Goal: Information Seeking & Learning: Learn about a topic

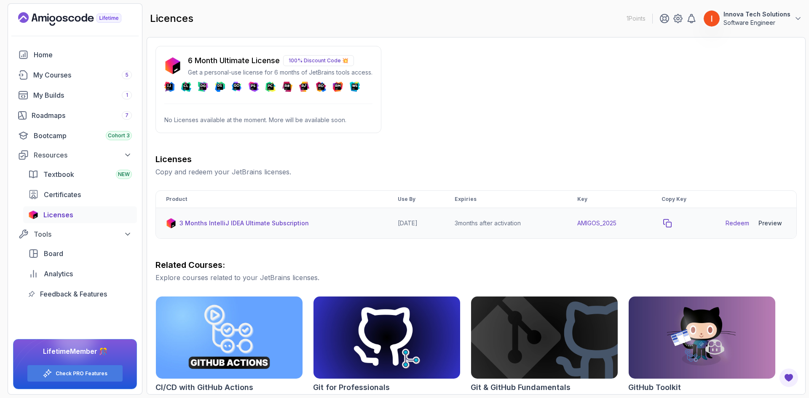
click at [672, 225] on icon "copy-button" at bounding box center [667, 223] width 8 height 8
click at [732, 222] on link "Redeem" at bounding box center [738, 223] width 24 height 8
drag, startPoint x: 670, startPoint y: 225, endPoint x: 668, endPoint y: 239, distance: 14.8
click at [670, 225] on icon "copy-button" at bounding box center [668, 224] width 8 height 8
click at [770, 222] on div "Preview" at bounding box center [770, 223] width 24 height 8
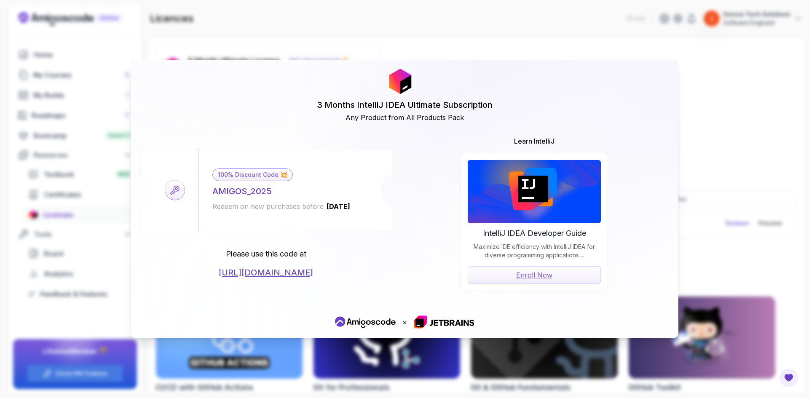
click at [538, 275] on link "Enroll Now" at bounding box center [534, 275] width 133 height 18
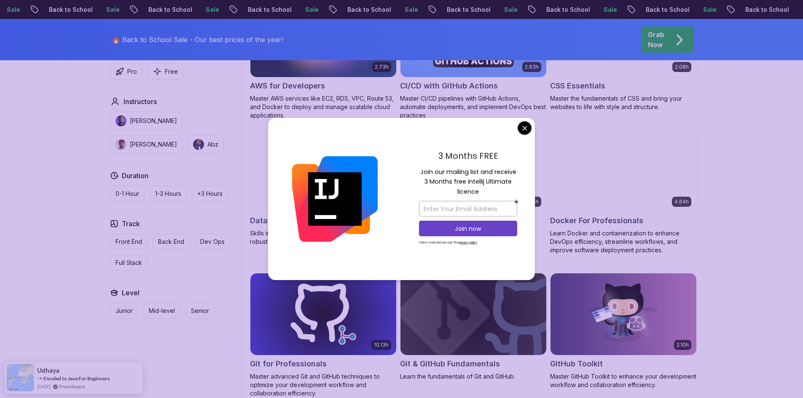
scroll to position [716, 0]
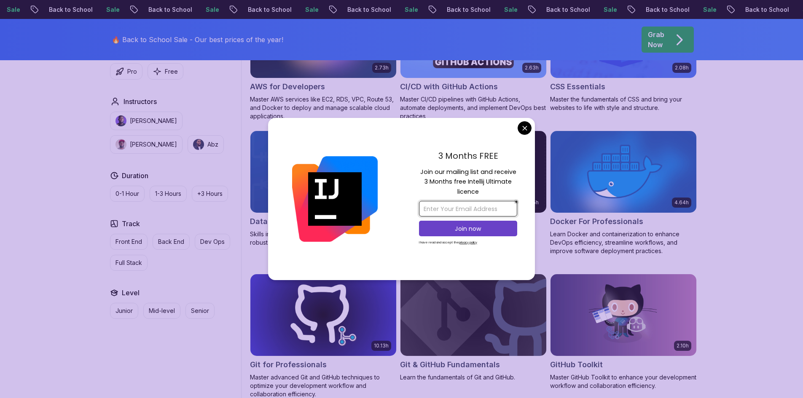
click at [455, 209] on input "email" at bounding box center [468, 209] width 98 height 16
click at [455, 211] on input "email" at bounding box center [468, 209] width 98 height 16
type input "inn"
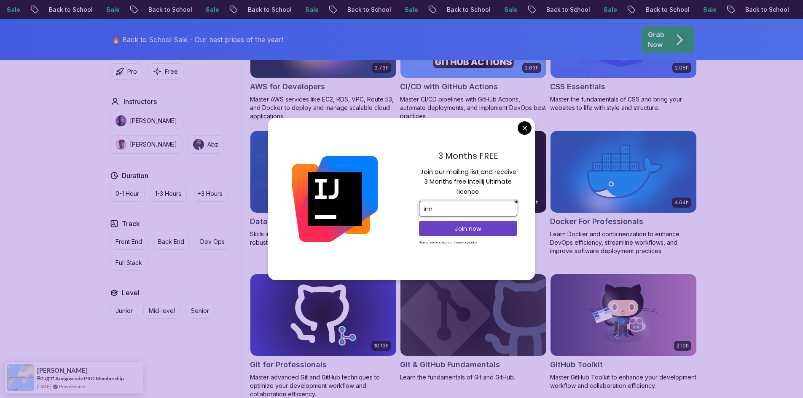
click at [443, 212] on input "inn" at bounding box center [468, 209] width 98 height 16
type input "douklifsa9"
drag, startPoint x: 458, startPoint y: 209, endPoint x: 375, endPoint y: 209, distance: 83.0
click at [375, 209] on div "3 Months FREE Join our mailing list and receive 3 Months free Intellij Ultimate…" at bounding box center [401, 199] width 267 height 163
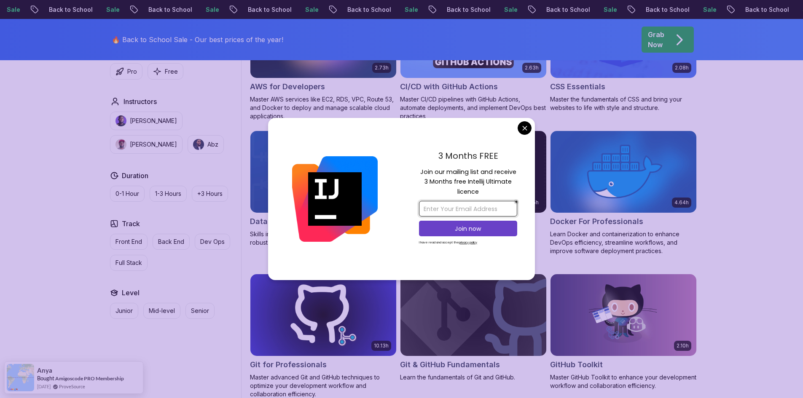
paste input "[EMAIL_ADDRESS][DOMAIN_NAME]"
type input "[EMAIL_ADDRESS][DOMAIN_NAME]"
click at [464, 229] on p "Join now" at bounding box center [468, 229] width 80 height 8
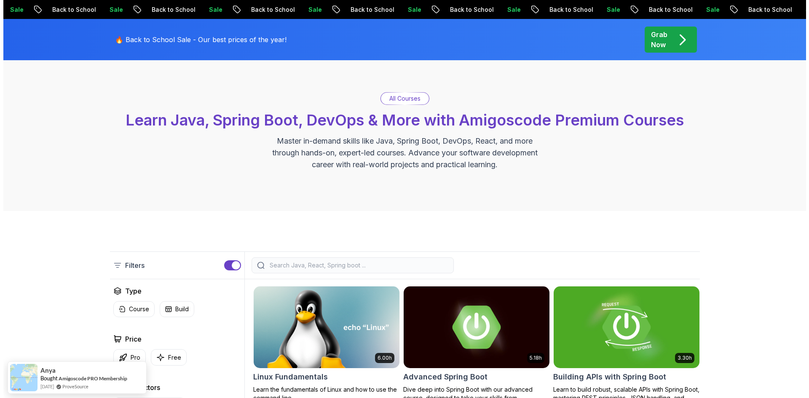
scroll to position [0, 0]
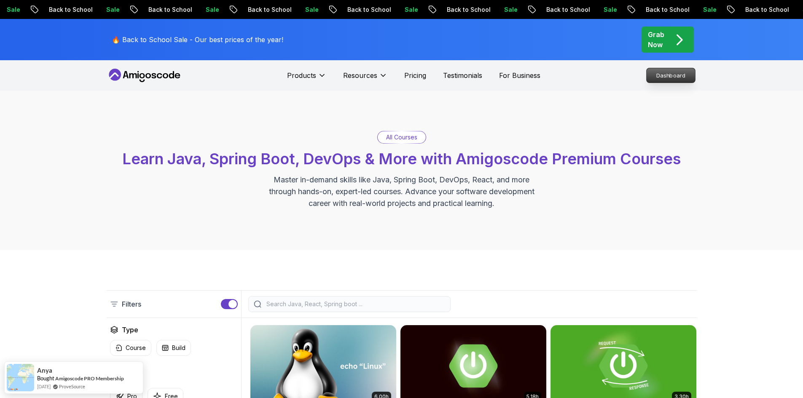
click at [675, 74] on p "Dashboard" at bounding box center [670, 75] width 48 height 14
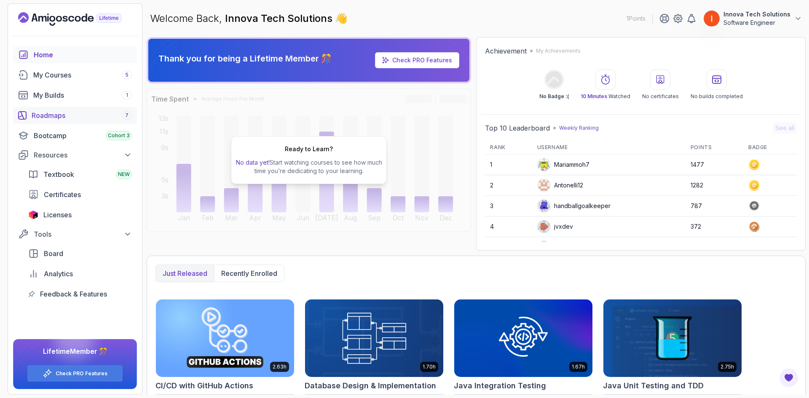
click at [45, 115] on div "Roadmaps 7" at bounding box center [82, 115] width 100 height 10
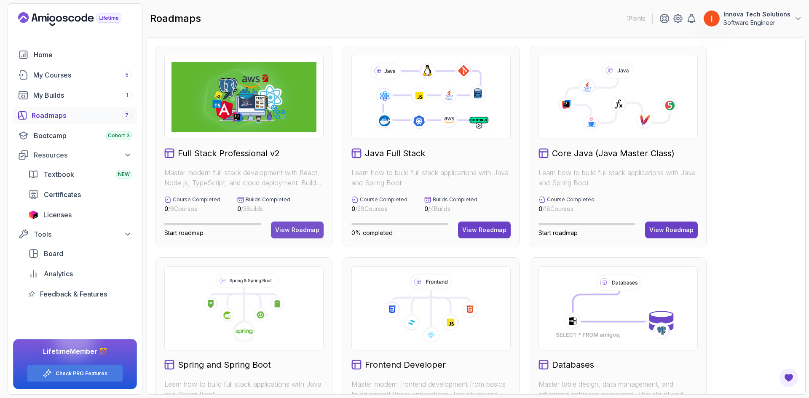
click at [288, 231] on div "View Roadmap" at bounding box center [297, 230] width 44 height 8
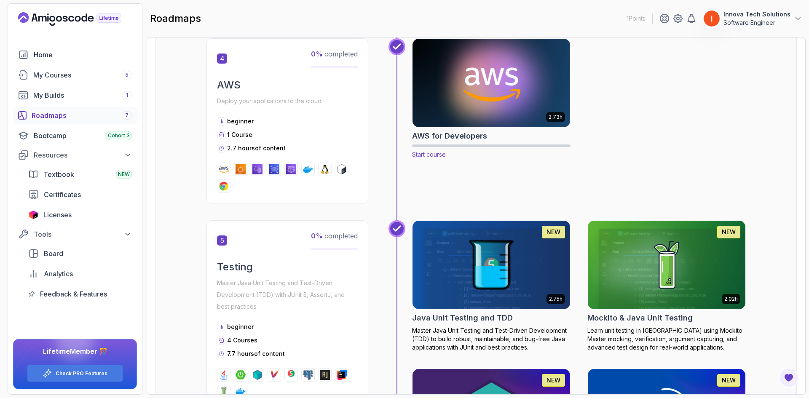
scroll to position [885, 0]
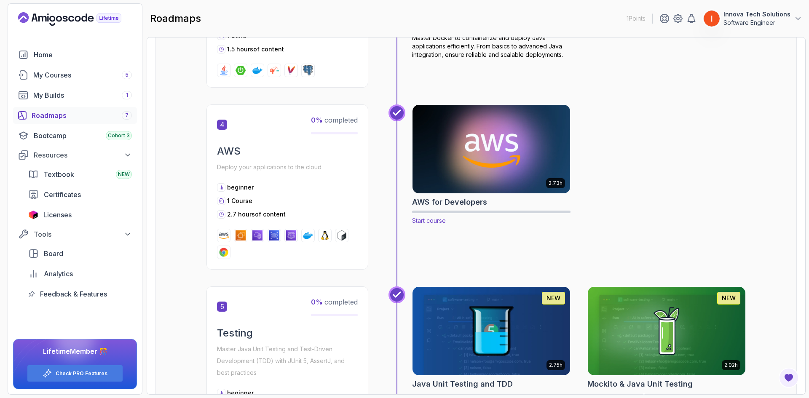
click at [506, 155] on img at bounding box center [492, 149] width 166 height 93
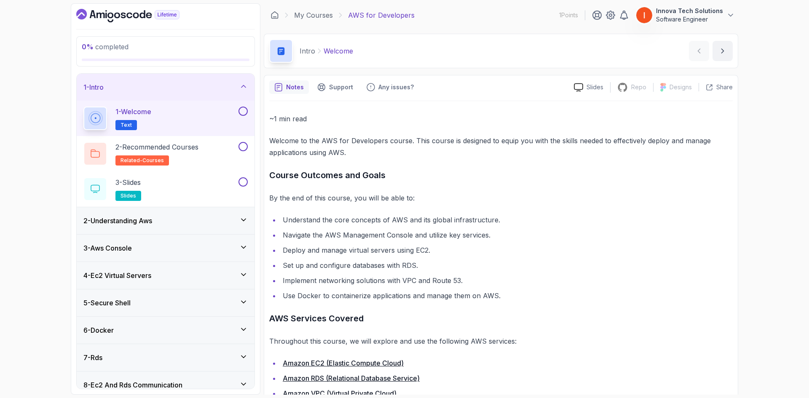
click at [203, 241] on div "3 - Aws Console" at bounding box center [166, 248] width 178 height 27
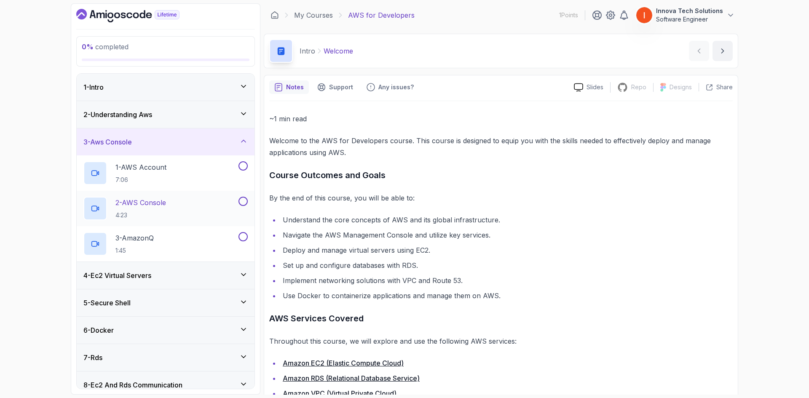
click at [233, 201] on div "2 - AWS Console 4:23" at bounding box center [159, 209] width 153 height 24
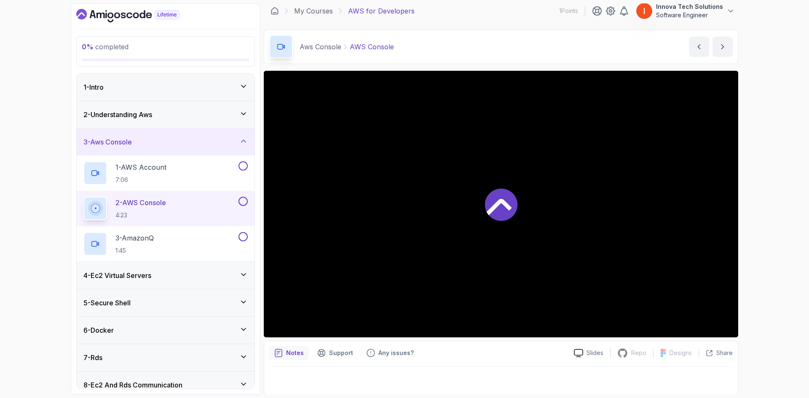
scroll to position [5, 0]
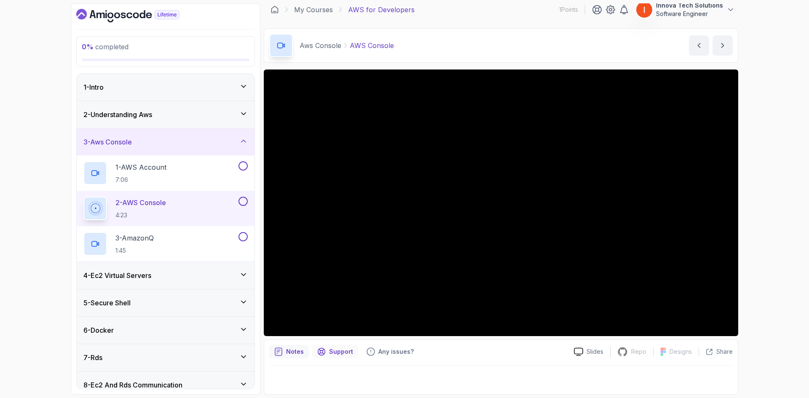
click at [329, 351] on p "Support" at bounding box center [341, 352] width 24 height 8
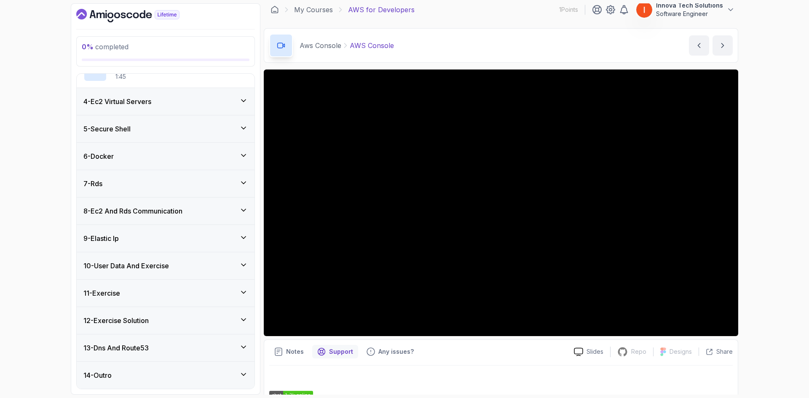
scroll to position [132, 0]
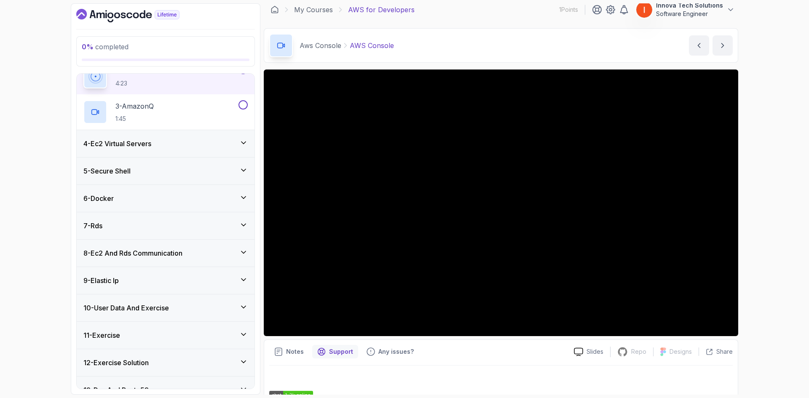
click at [211, 249] on div "8 - Ec2 And Rds Communication" at bounding box center [165, 253] width 164 height 10
